Goal: Navigation & Orientation: Go to known website

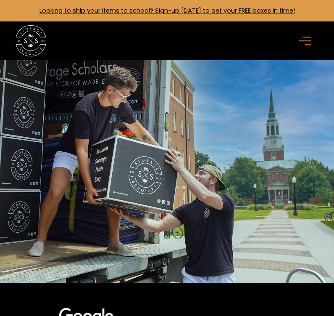
click at [30, 42] on img "home" at bounding box center [31, 40] width 31 height 31
click at [304, 40] on icon "menu" at bounding box center [305, 40] width 13 height 9
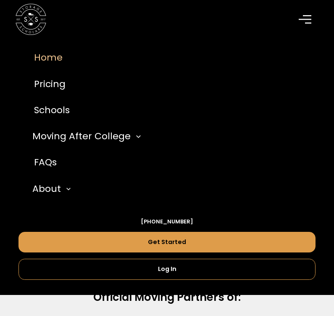
scroll to position [306, 0]
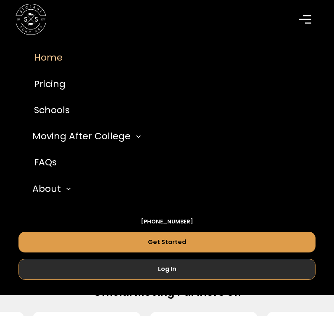
click at [170, 267] on link "Log In" at bounding box center [167, 269] width 297 height 21
